Goal: Task Accomplishment & Management: Manage account settings

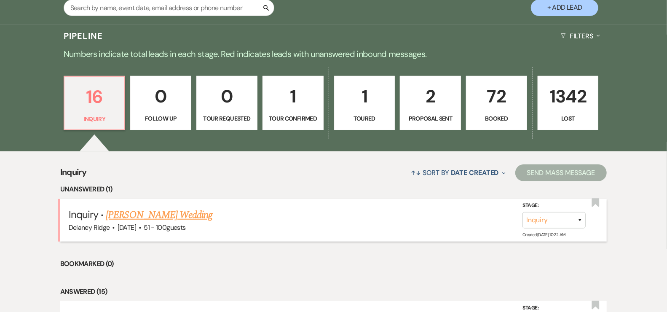
scroll to position [187, 0]
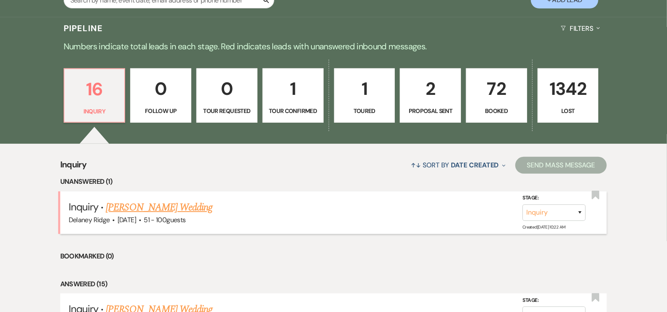
click at [154, 209] on link "[PERSON_NAME] Wedding" at bounding box center [159, 207] width 107 height 15
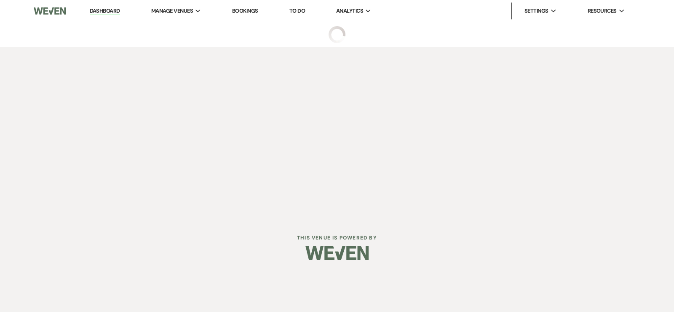
select select "2"
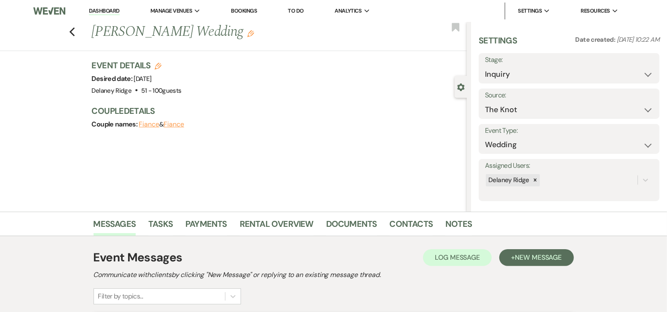
click at [102, 10] on link "Dashboard" at bounding box center [104, 11] width 30 height 8
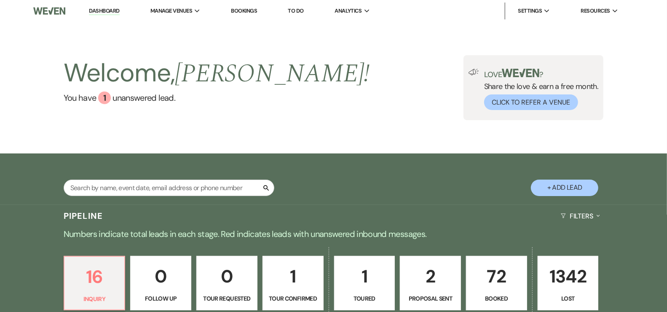
click at [248, 113] on div "Welcome, [PERSON_NAME] ! You have 1 unanswered lead ." at bounding box center [217, 87] width 306 height 65
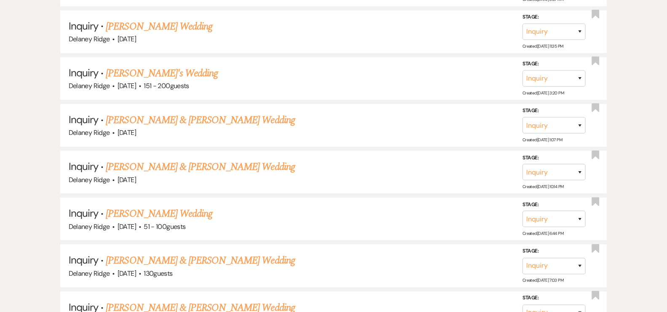
scroll to position [575, 0]
